Goal: Task Accomplishment & Management: Manage account settings

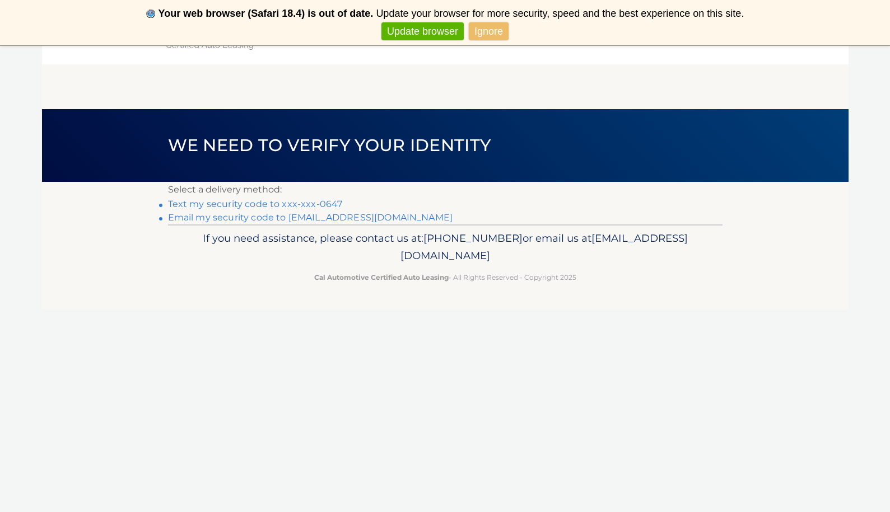
click at [311, 204] on link "Text my security code to xxx-xxx-0647" at bounding box center [255, 204] width 175 height 11
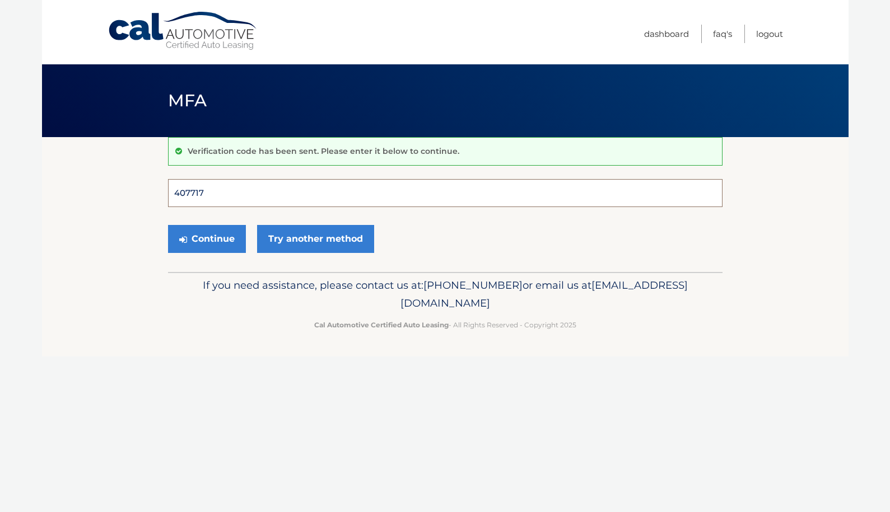
type input "407717"
click at [206, 238] on button "Continue" at bounding box center [207, 239] width 78 height 28
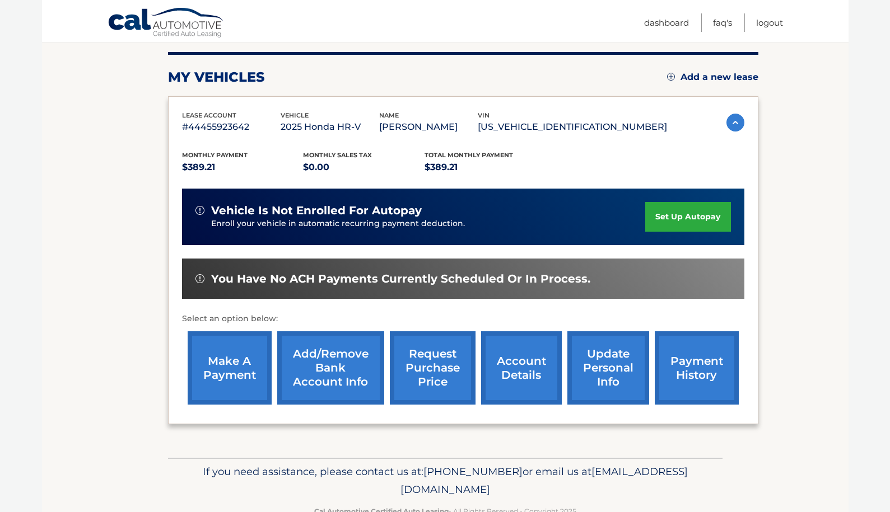
scroll to position [139, 0]
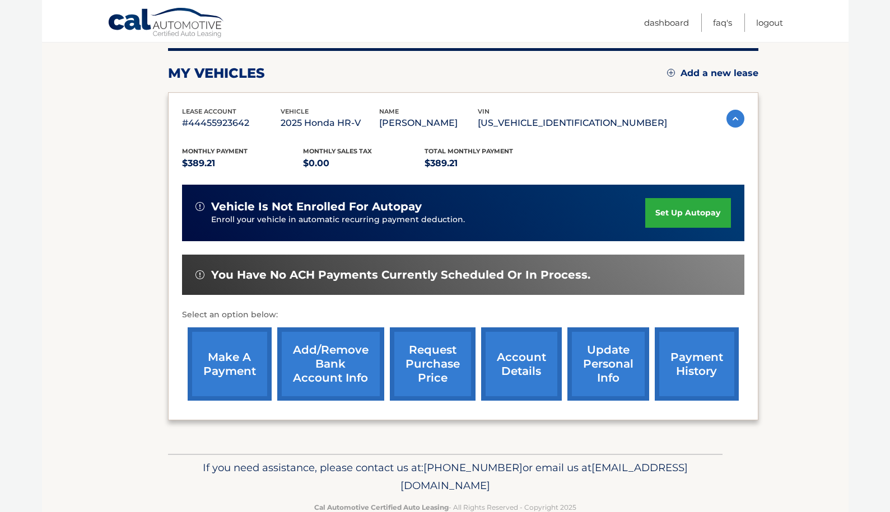
click at [224, 362] on link "make a payment" at bounding box center [230, 363] width 84 height 73
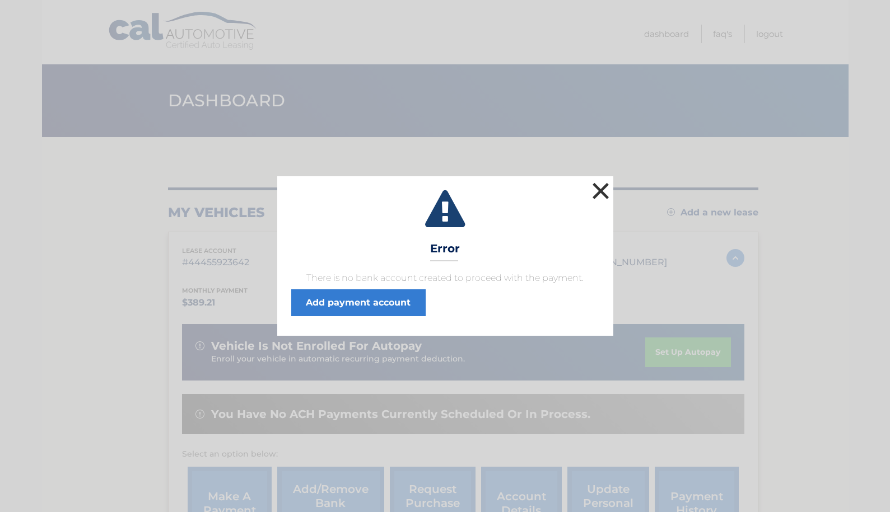
click at [597, 193] on button "×" at bounding box center [600, 191] width 22 height 22
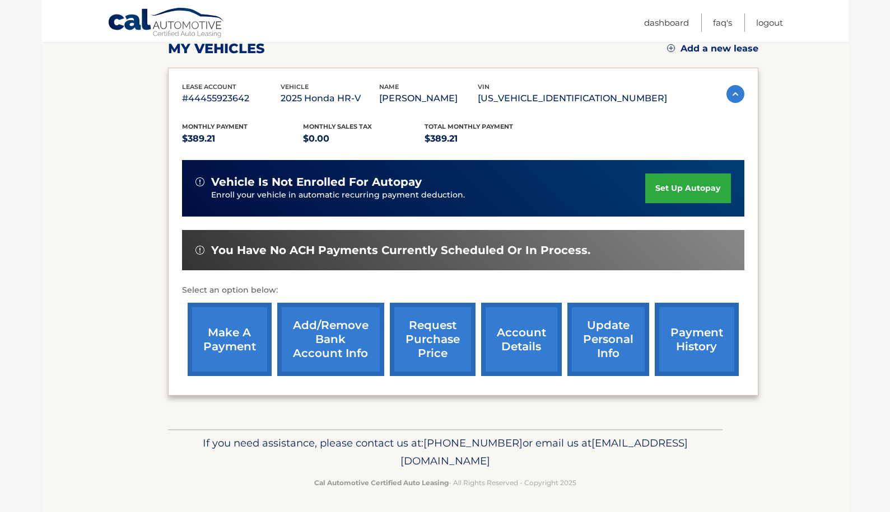
scroll to position [163, 0]
